Goal: Information Seeking & Learning: Compare options

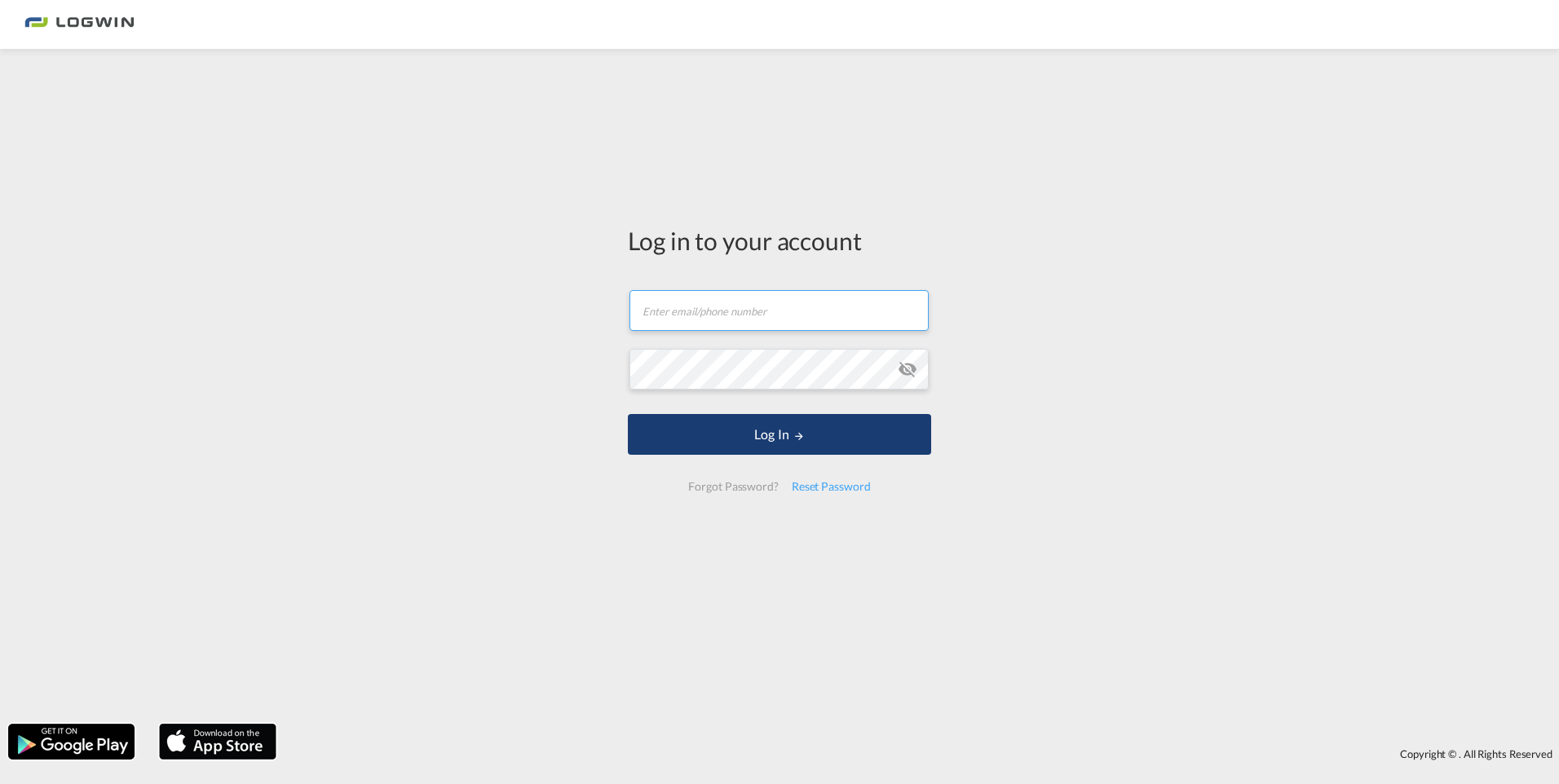
type input "[PERSON_NAME][EMAIL_ADDRESS][DOMAIN_NAME]"
click at [781, 440] on button "Log In" at bounding box center [779, 435] width 303 height 40
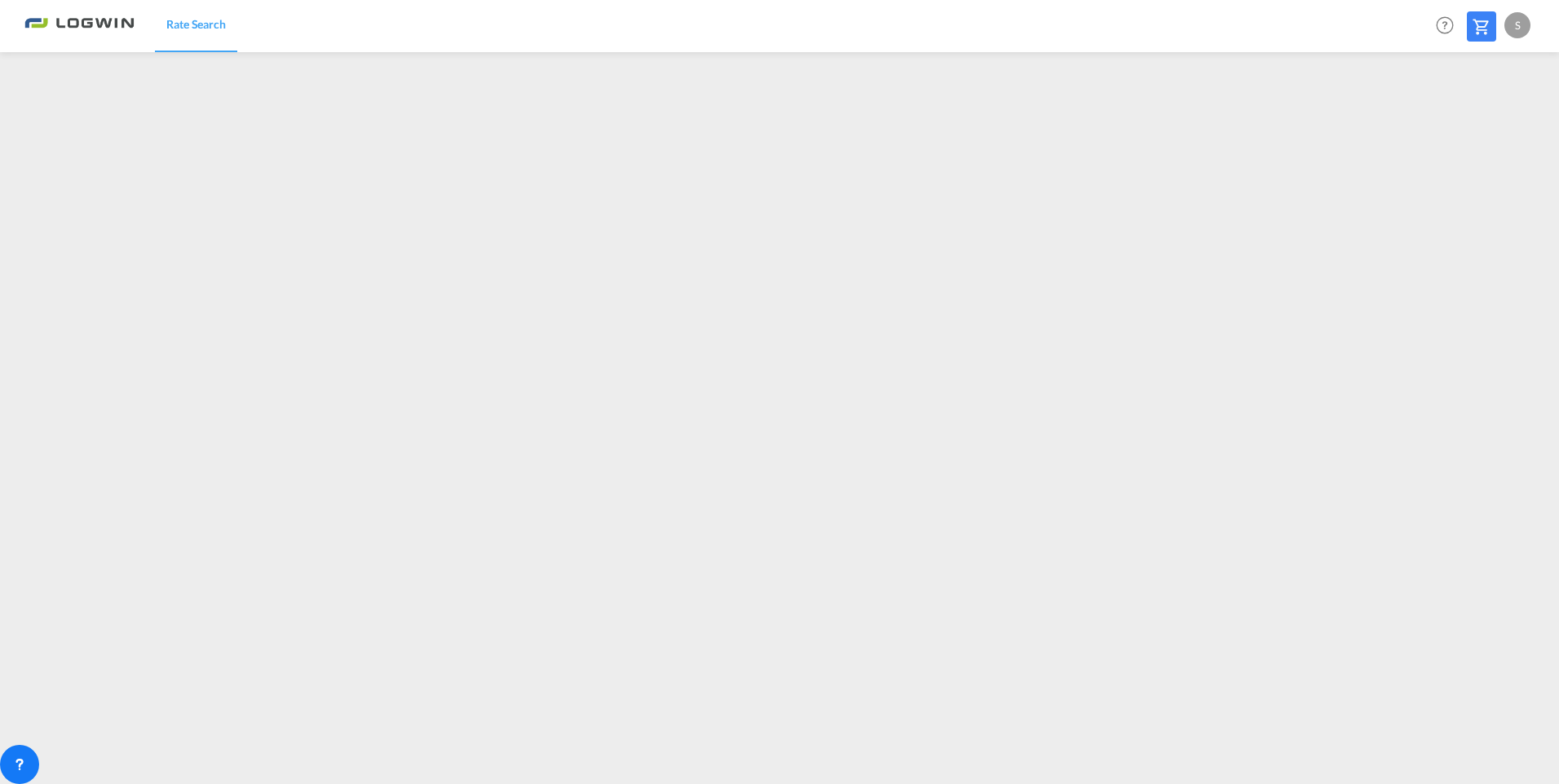
click at [1518, 17] on div "S" at bounding box center [1517, 25] width 26 height 26
click at [1474, 127] on button "Logout" at bounding box center [1498, 125] width 106 height 33
type input "[PERSON_NAME][EMAIL_ADDRESS][DOMAIN_NAME]"
